Goal: Check status: Check status

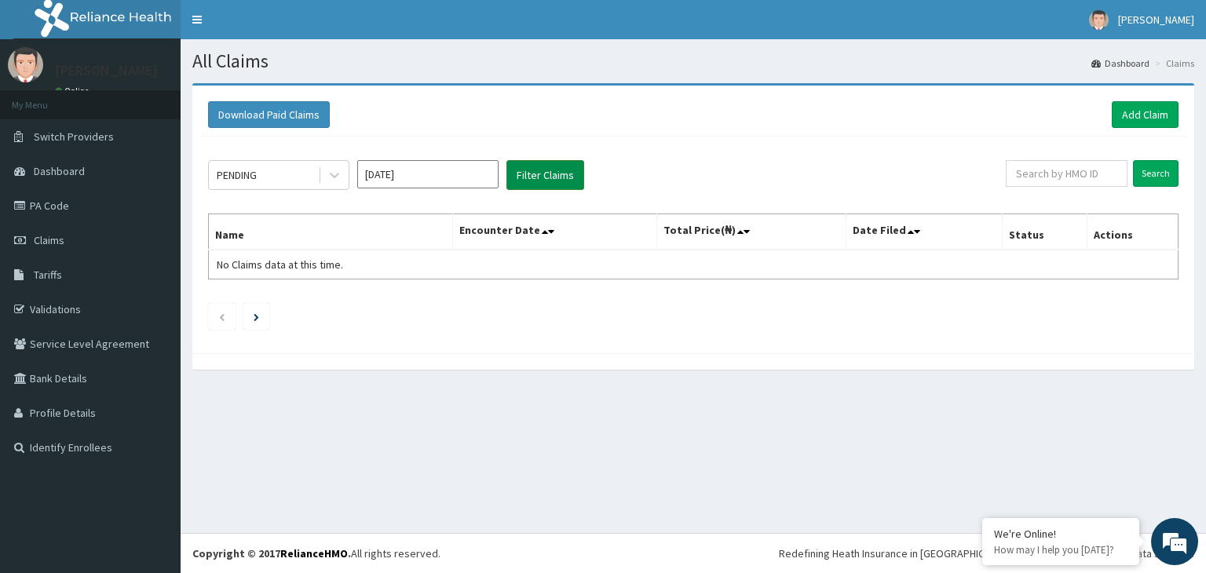
click at [528, 177] on button "Filter Claims" at bounding box center [545, 175] width 78 height 30
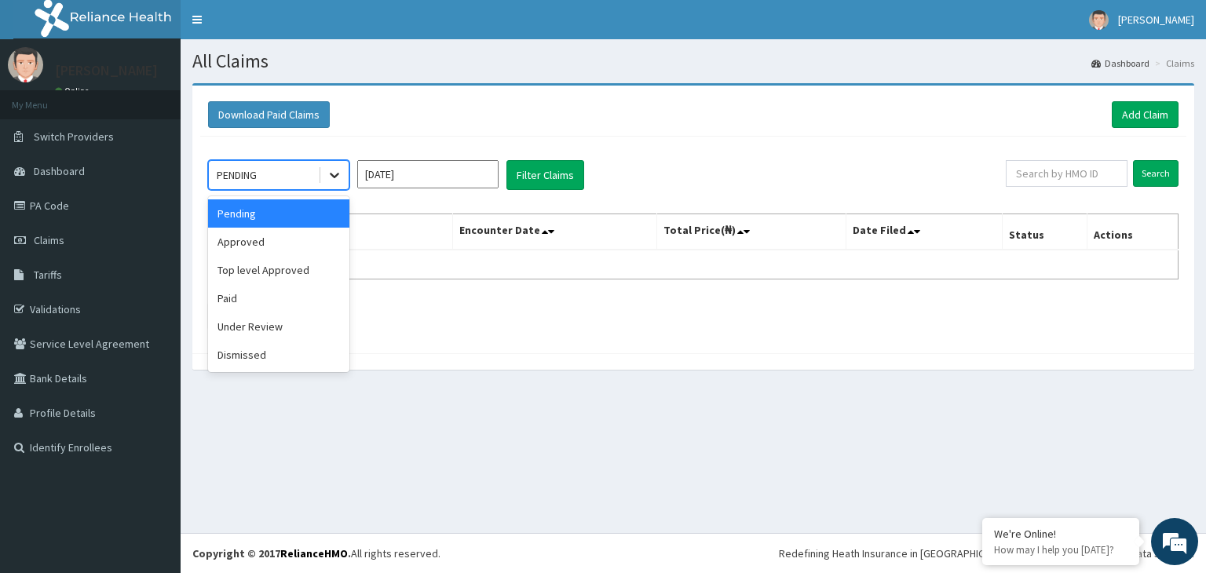
click at [330, 173] on icon at bounding box center [334, 175] width 9 height 5
click at [276, 241] on div "Approved" at bounding box center [278, 242] width 141 height 28
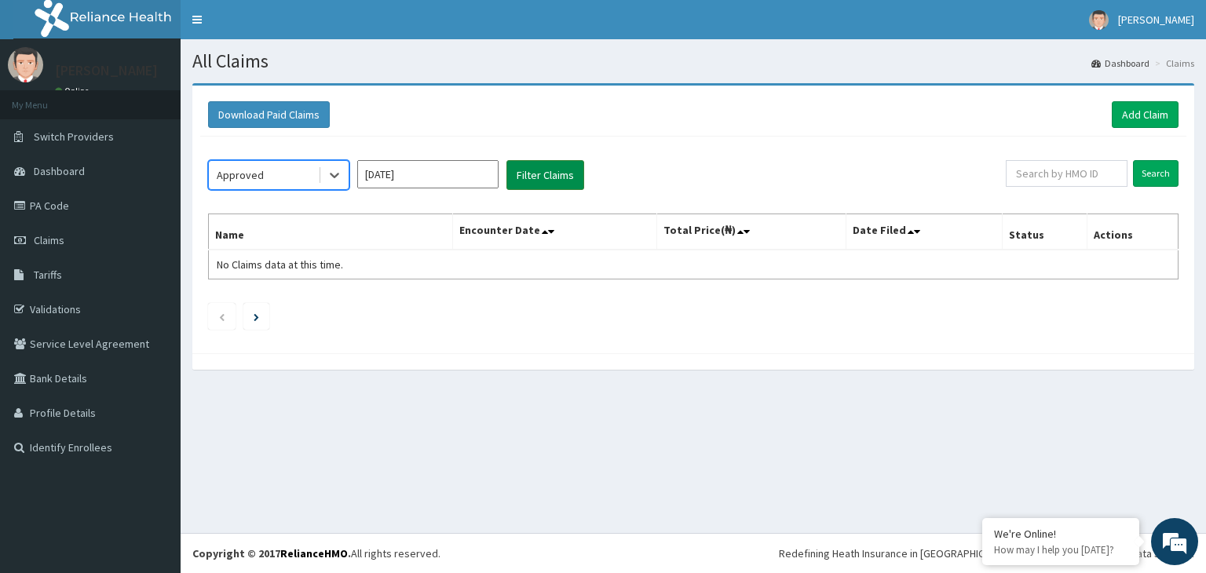
click at [542, 182] on button "Filter Claims" at bounding box center [545, 175] width 78 height 30
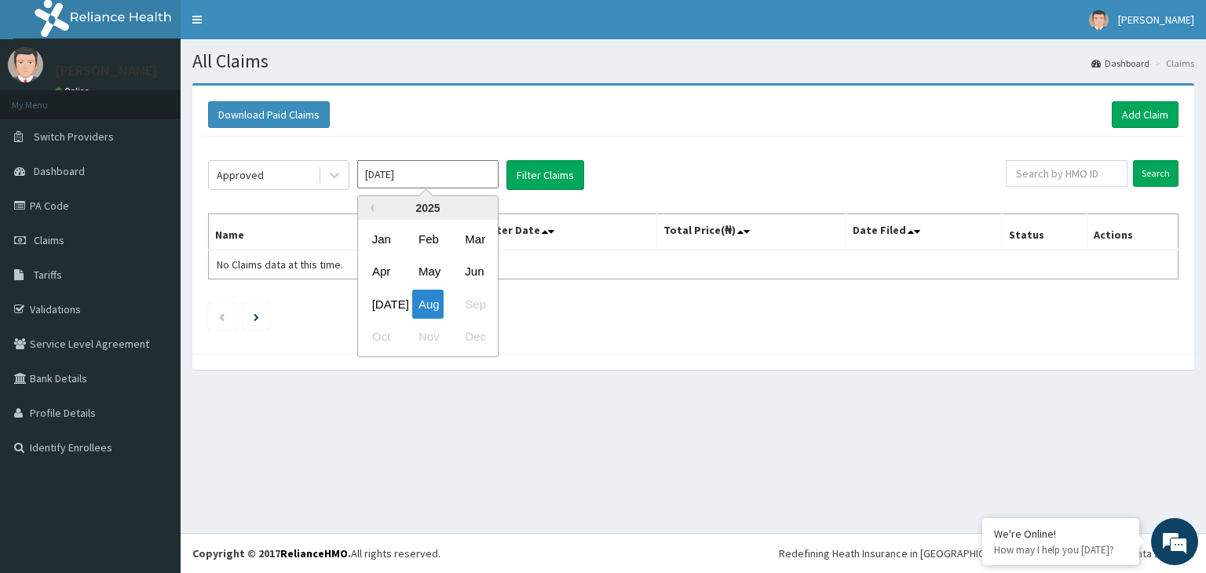
click at [468, 182] on input "Aug 2025" at bounding box center [427, 174] width 141 height 28
click at [381, 292] on div "Jul" at bounding box center [381, 304] width 31 height 29
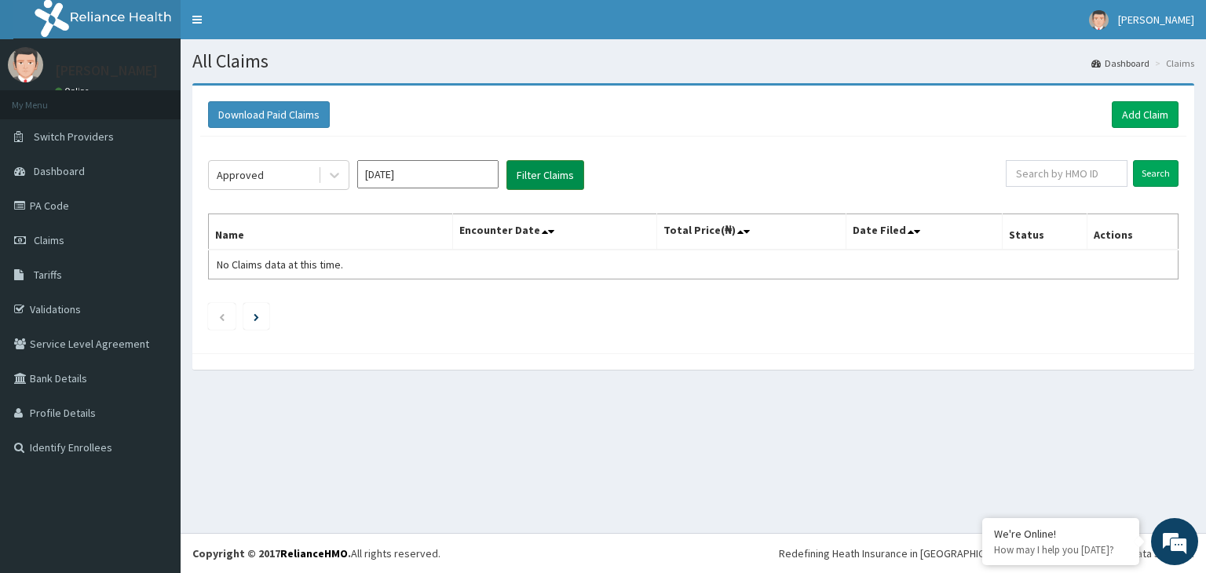
click at [563, 177] on button "Filter Claims" at bounding box center [545, 175] width 78 height 30
click at [548, 179] on button "Filter Claims" at bounding box center [545, 175] width 78 height 30
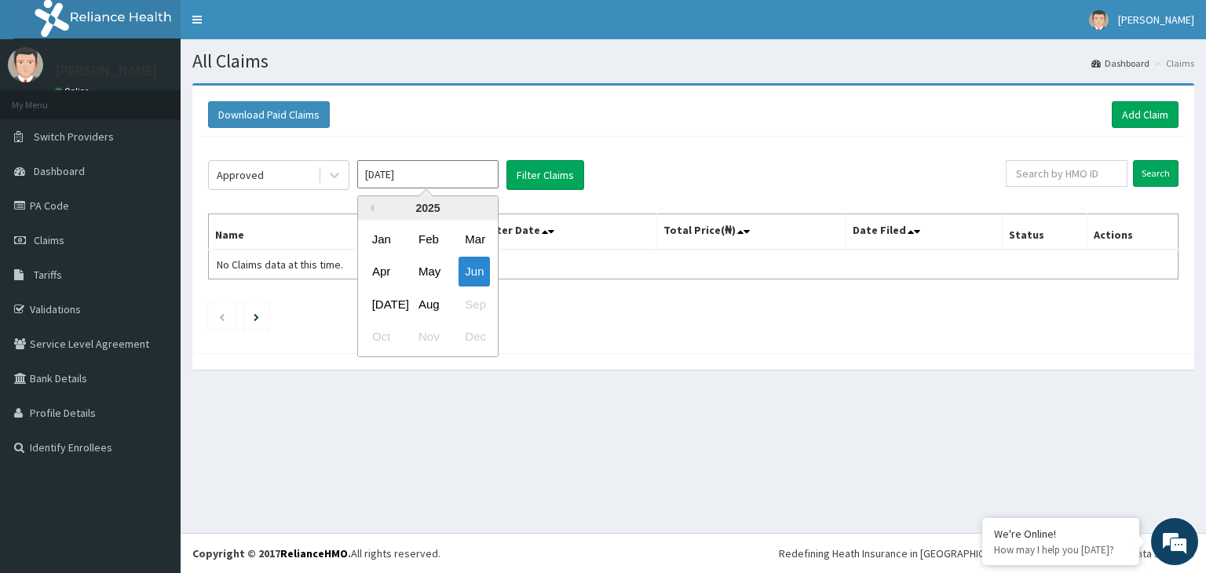
click at [440, 179] on input "Jun 2025" at bounding box center [427, 174] width 141 height 28
click at [385, 296] on div "Jul" at bounding box center [381, 304] width 31 height 29
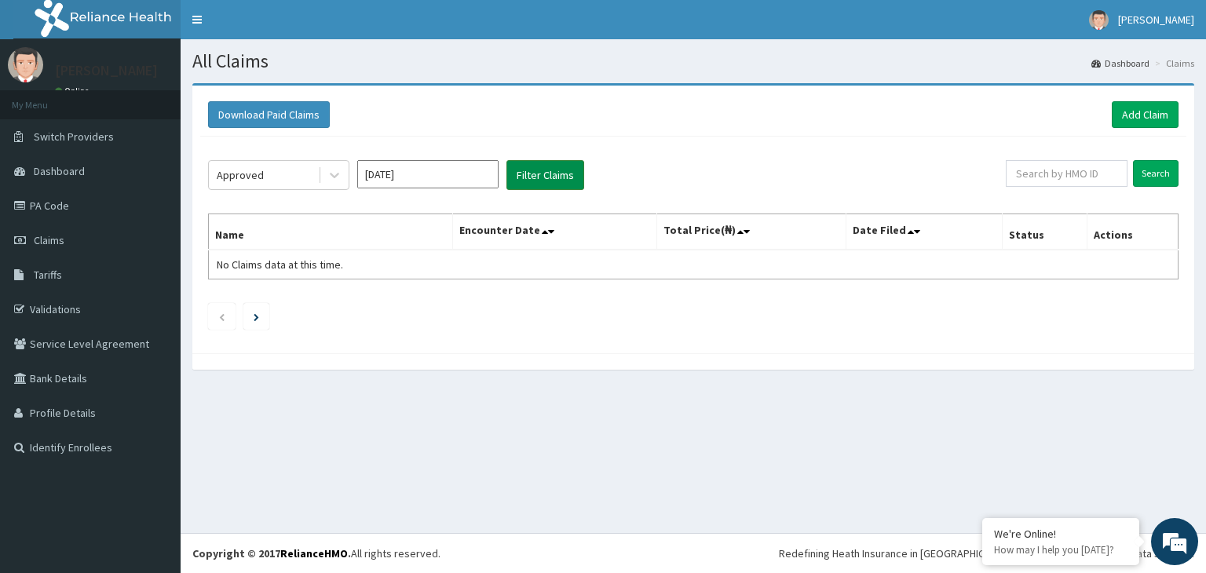
click at [555, 173] on button "Filter Claims" at bounding box center [545, 175] width 78 height 30
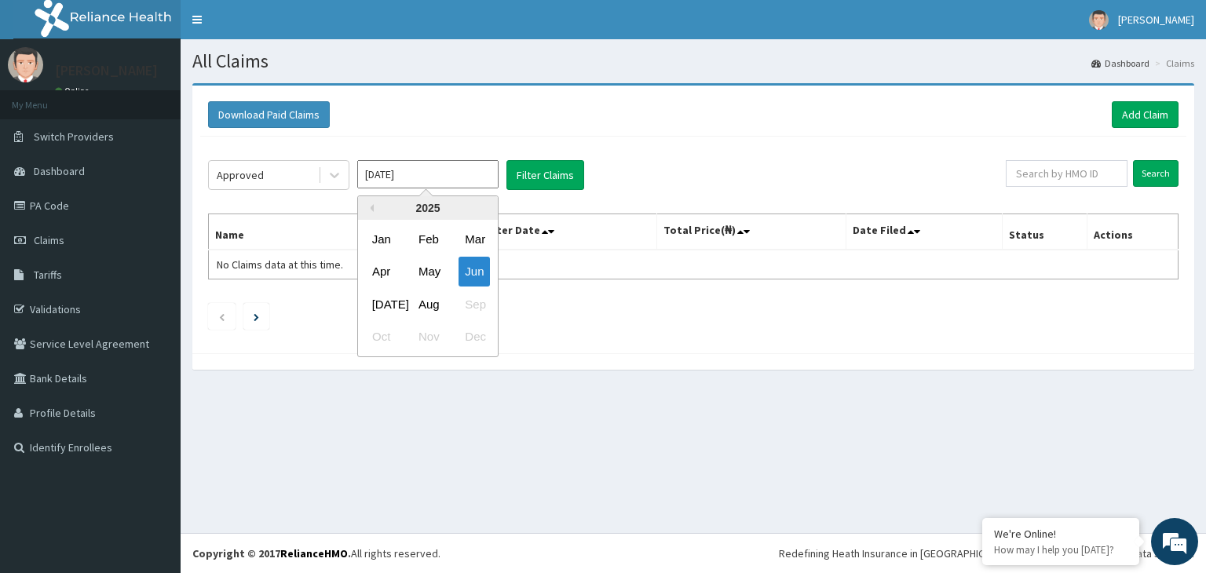
click at [421, 180] on input "Jun 2025" at bounding box center [427, 174] width 141 height 28
click at [426, 303] on div "Aug" at bounding box center [427, 304] width 31 height 29
type input "Jul 2025"
click at [450, 181] on input "Jul 2025" at bounding box center [427, 174] width 141 height 28
click at [425, 305] on div "Aug" at bounding box center [427, 304] width 31 height 29
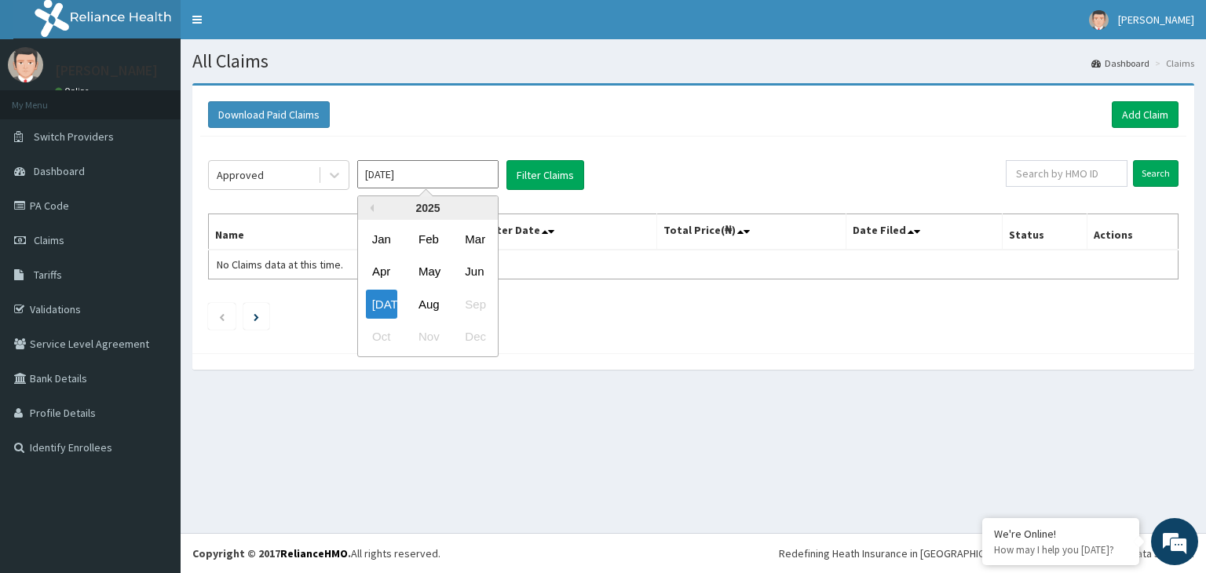
click at [423, 174] on input "Jul 2025" at bounding box center [427, 174] width 141 height 28
drag, startPoint x: 493, startPoint y: 303, endPoint x: 472, endPoint y: 303, distance: 21.2
click at [472, 303] on div "Jul Aug Sep" at bounding box center [428, 304] width 140 height 32
click at [472, 301] on div "Jul Aug Sep" at bounding box center [428, 304] width 140 height 32
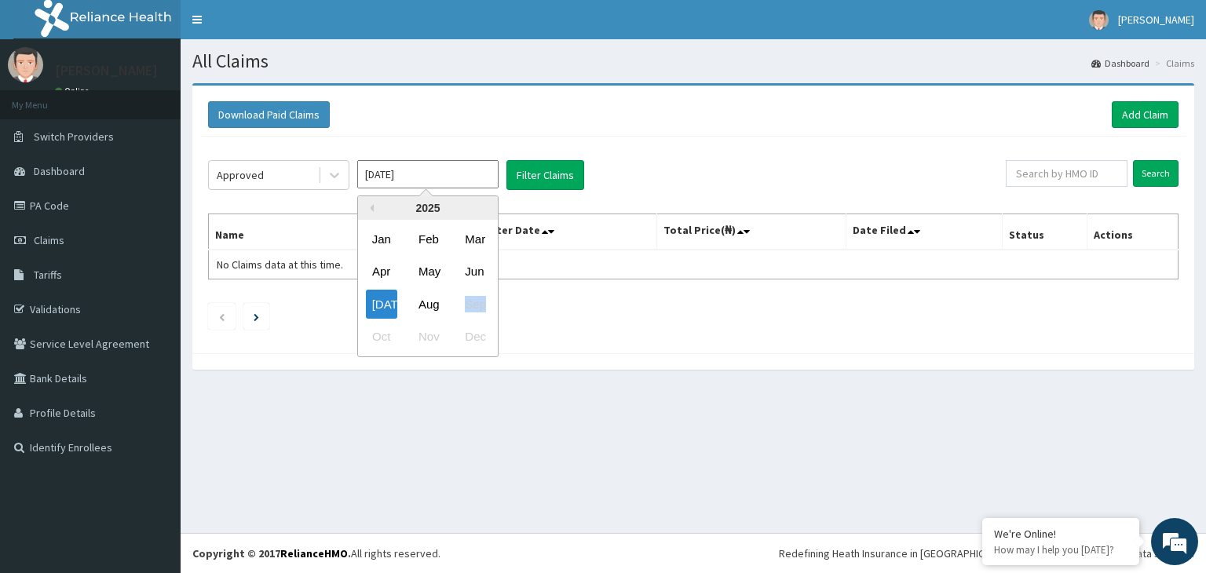
click at [472, 301] on div "Jul Aug Sep" at bounding box center [428, 304] width 140 height 32
click at [440, 302] on div "Aug" at bounding box center [427, 304] width 31 height 29
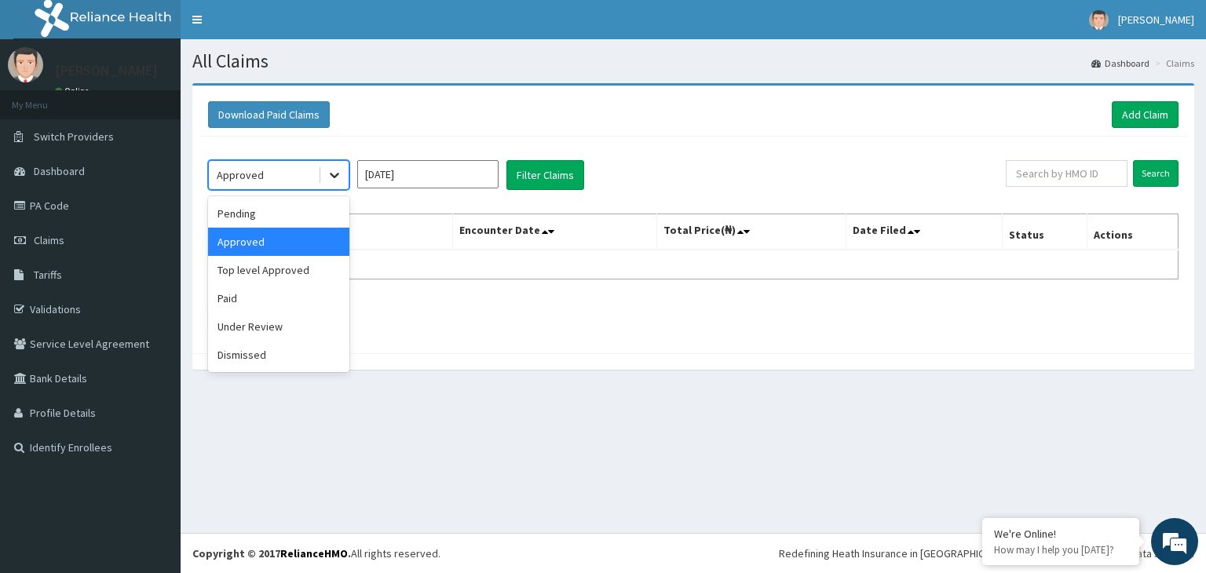
click at [330, 177] on icon at bounding box center [335, 175] width 16 height 16
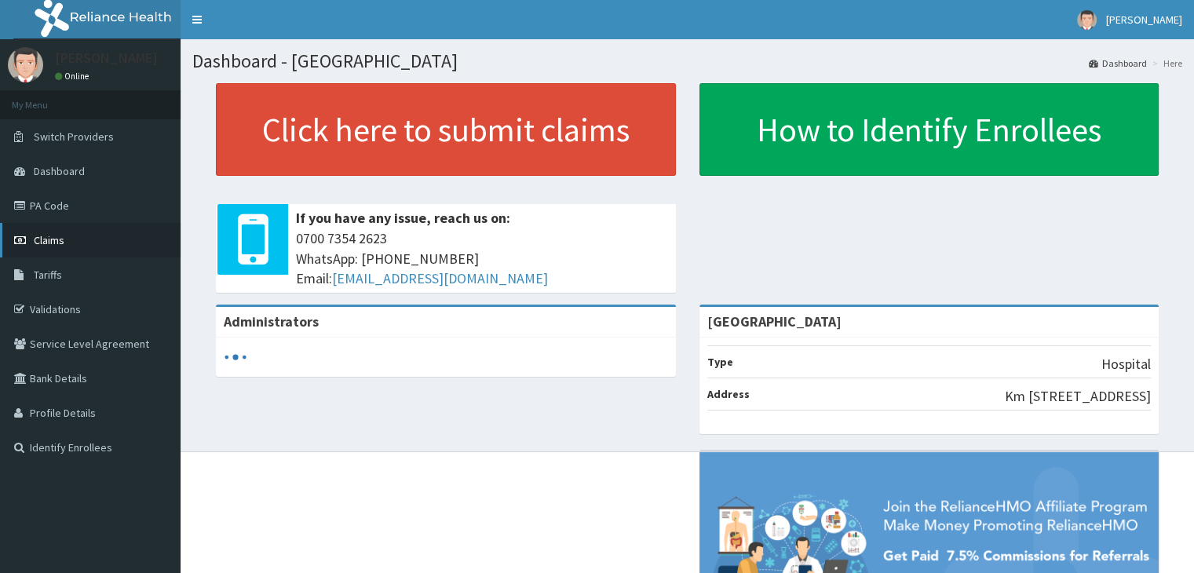
click at [54, 243] on span "Claims" at bounding box center [49, 240] width 31 height 14
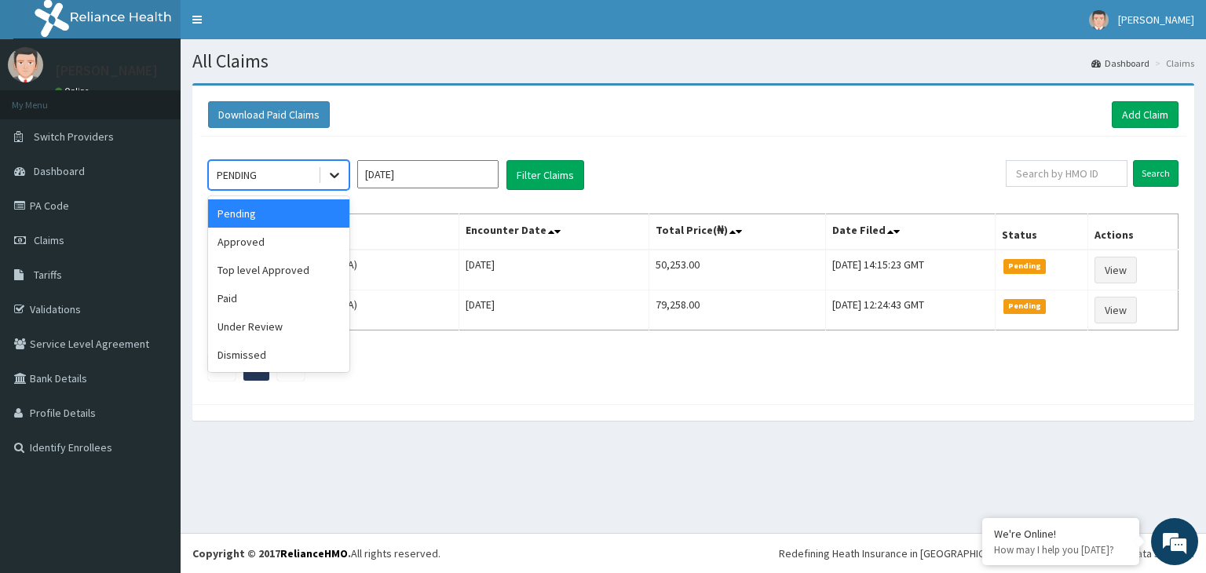
click at [334, 173] on icon at bounding box center [335, 175] width 16 height 16
click at [284, 250] on div "Approved" at bounding box center [278, 242] width 141 height 28
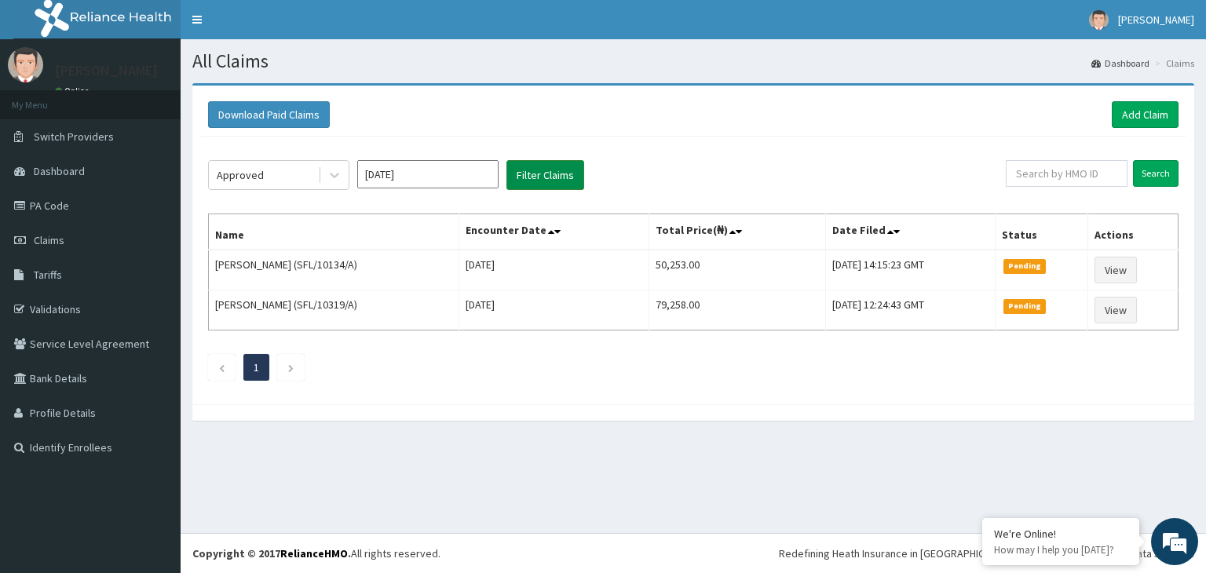
click at [548, 185] on button "Filter Claims" at bounding box center [545, 175] width 78 height 30
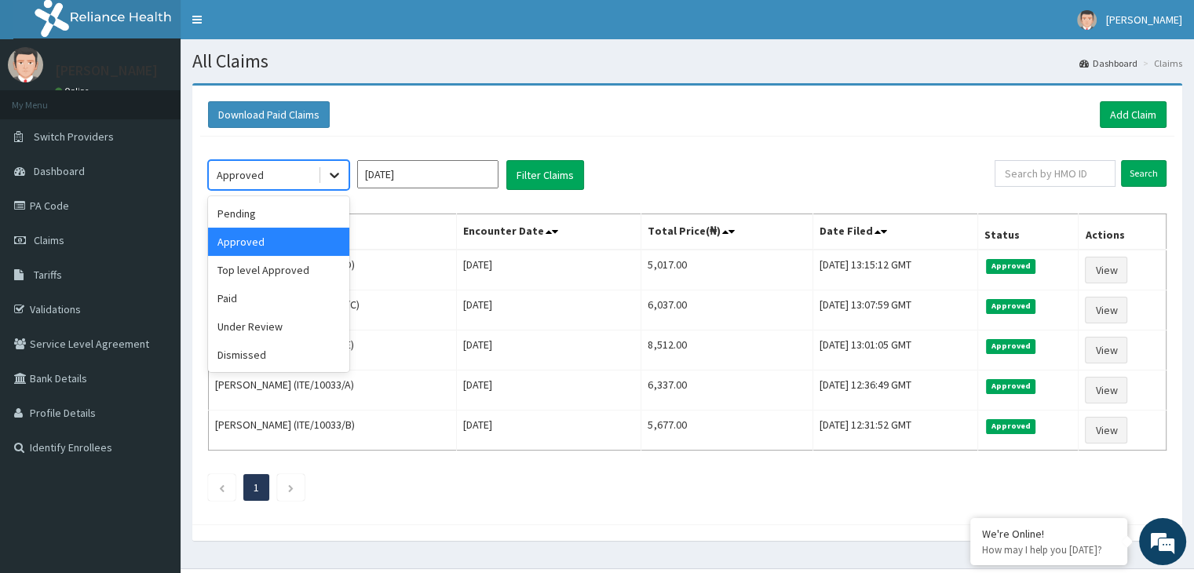
click at [330, 172] on icon at bounding box center [335, 175] width 16 height 16
click at [293, 277] on div "Top level Approved" at bounding box center [278, 270] width 141 height 28
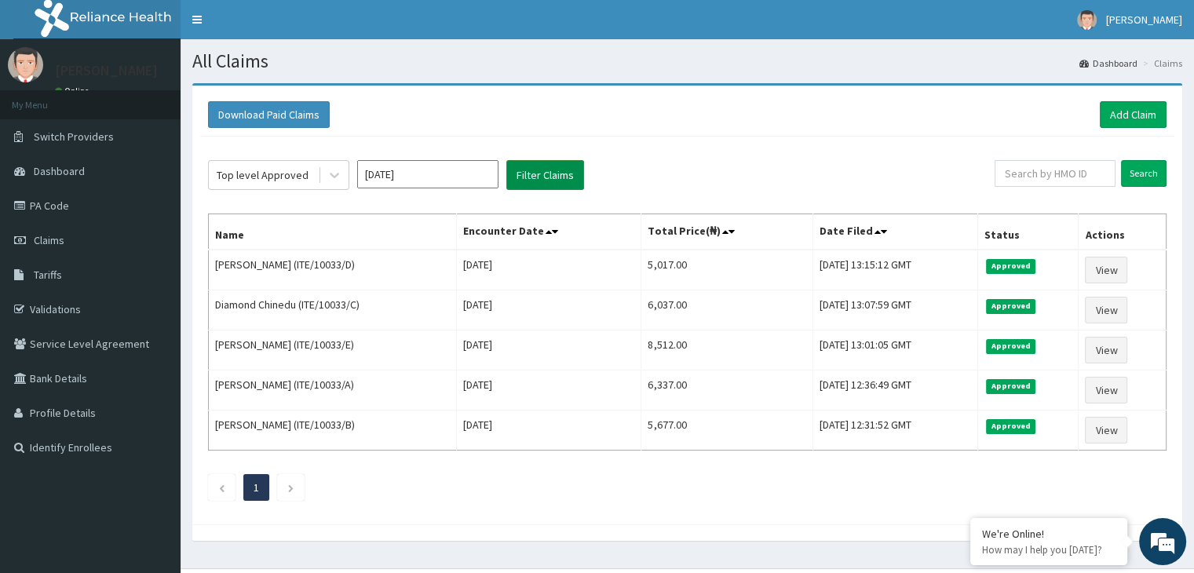
click at [559, 170] on button "Filter Claims" at bounding box center [545, 175] width 78 height 30
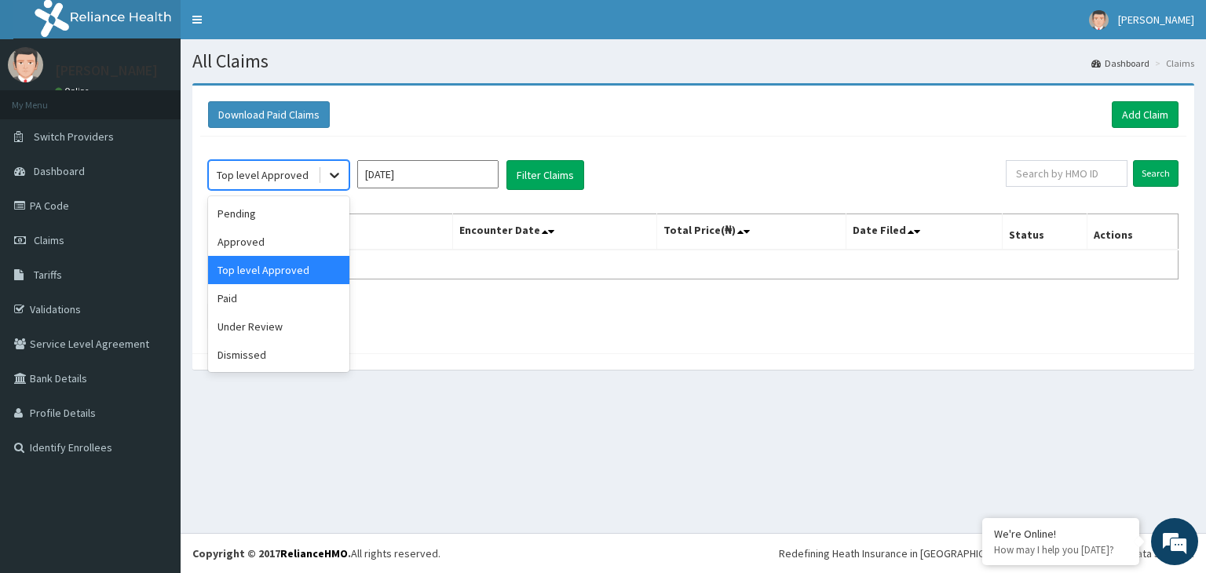
click at [332, 167] on icon at bounding box center [335, 175] width 16 height 16
click at [288, 320] on div "Under Review" at bounding box center [278, 326] width 141 height 28
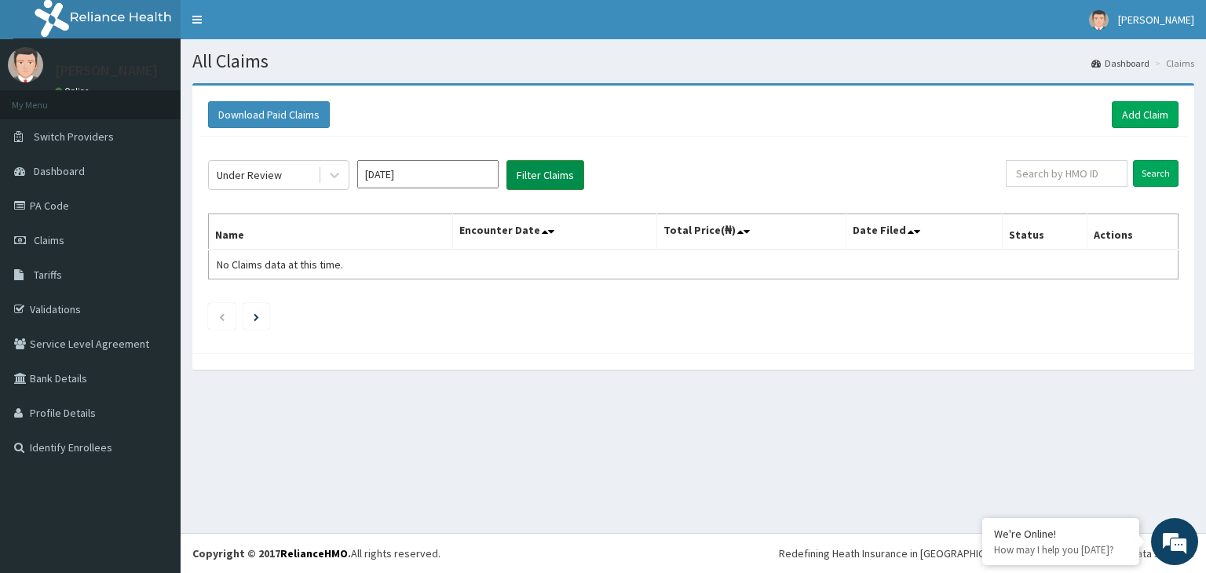
click at [543, 172] on button "Filter Claims" at bounding box center [545, 175] width 78 height 30
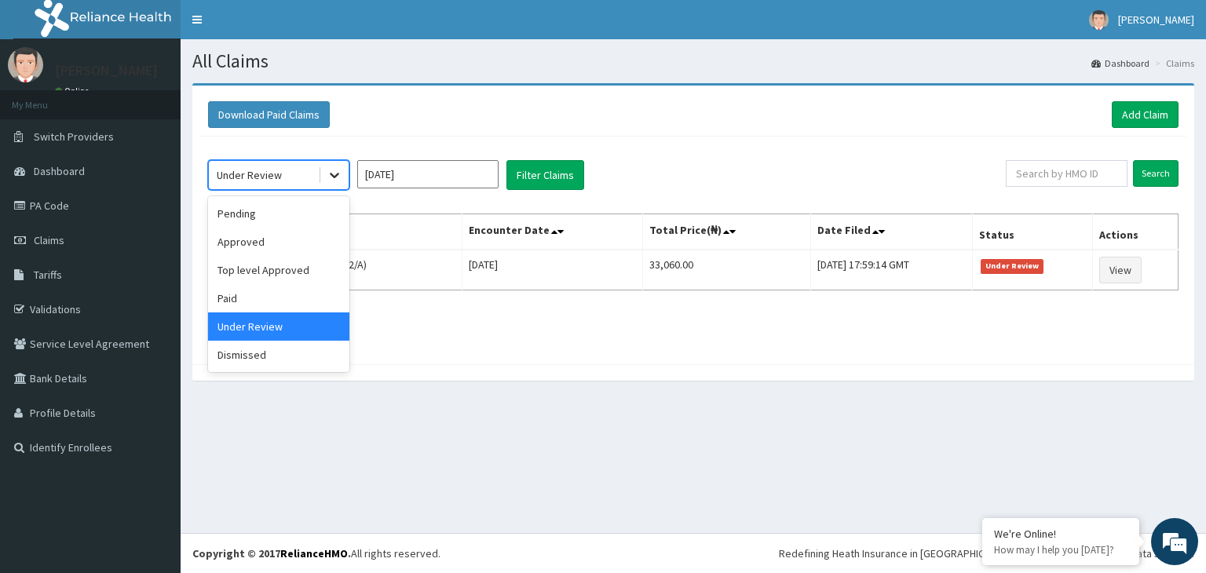
click at [337, 177] on icon at bounding box center [335, 175] width 16 height 16
click at [282, 359] on div "Dismissed" at bounding box center [278, 355] width 141 height 28
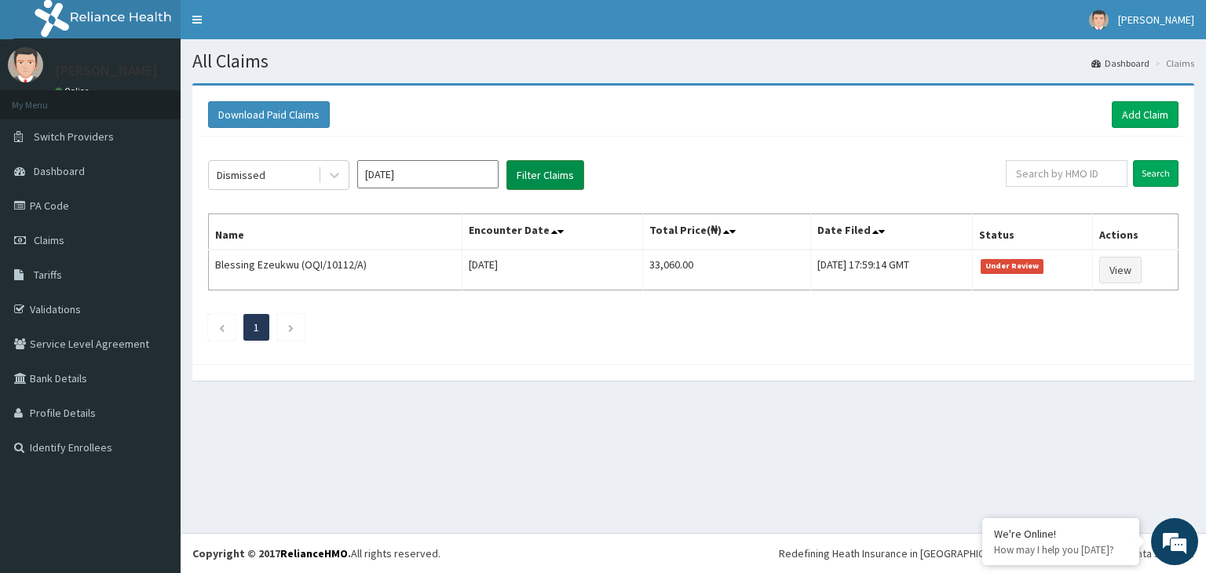
click at [553, 175] on button "Filter Claims" at bounding box center [545, 175] width 78 height 30
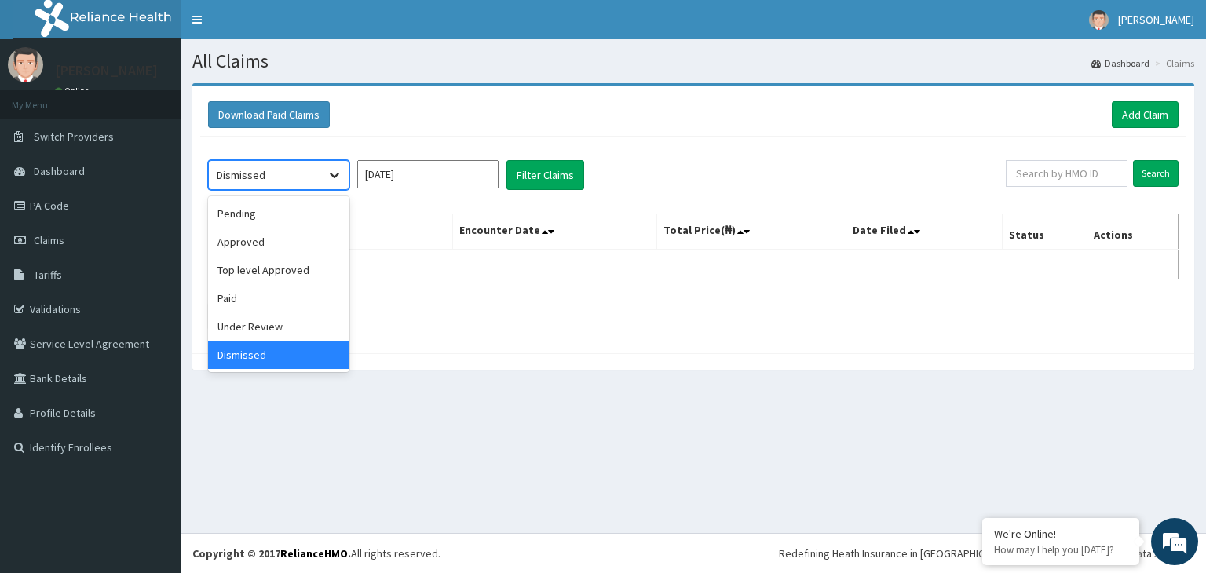
click at [332, 178] on icon at bounding box center [335, 175] width 16 height 16
click at [308, 224] on div "Pending" at bounding box center [278, 213] width 141 height 28
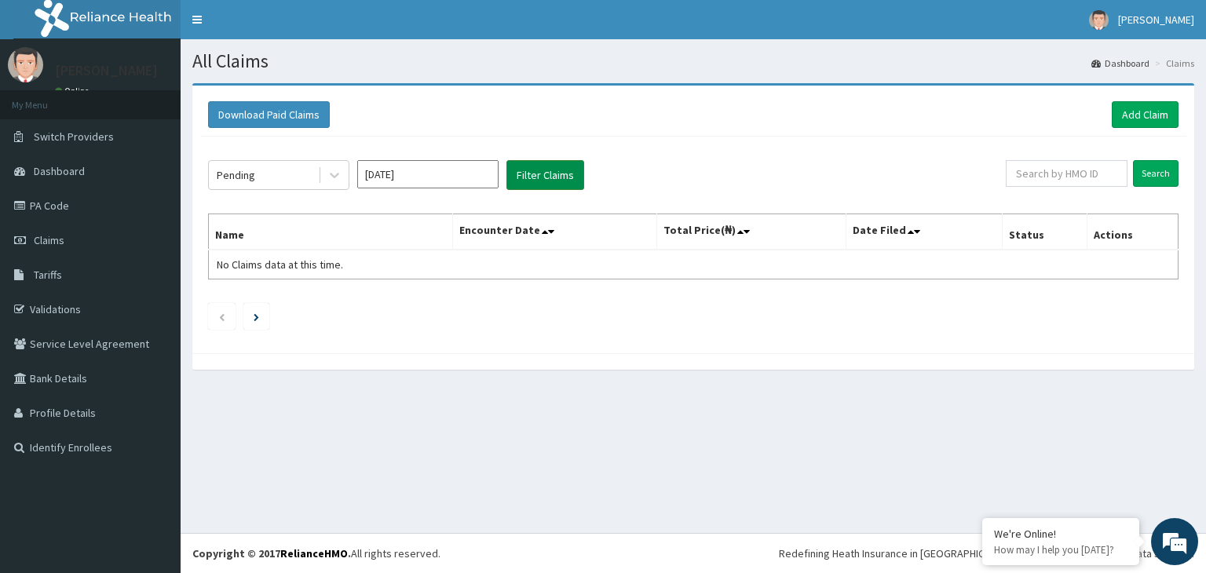
click at [554, 180] on button "Filter Claims" at bounding box center [545, 175] width 78 height 30
